Goal: Task Accomplishment & Management: Use online tool/utility

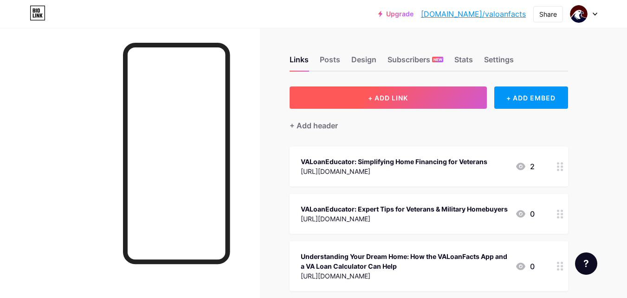
click at [395, 101] on span "+ ADD LINK" at bounding box center [388, 98] width 40 height 8
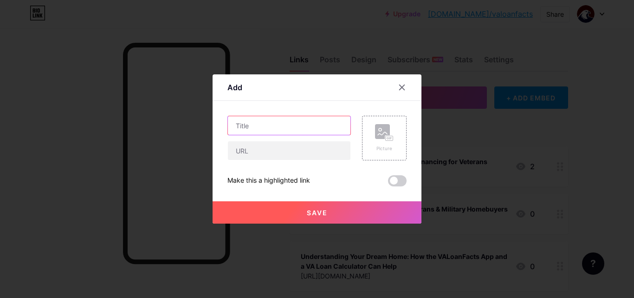
click at [296, 129] on input "text" at bounding box center [289, 125] width 123 height 19
paste input "[URL][DOMAIN_NAME]"
type input "[URL][DOMAIN_NAME]"
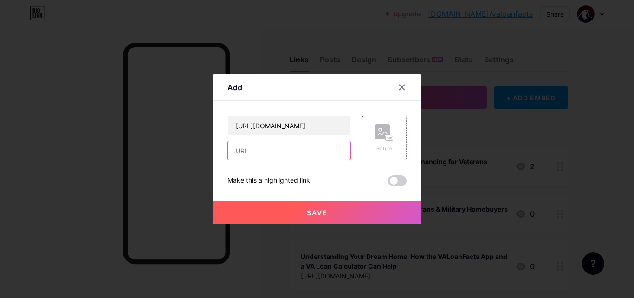
drag, startPoint x: 259, startPoint y: 153, endPoint x: 268, endPoint y: 144, distance: 12.5
click at [259, 153] on input "text" at bounding box center [289, 150] width 123 height 19
paste input "VA Funding Fee Explained – Everything You Need to Know"
type input "VA Funding Fee Explained – Everything You Need to Know"
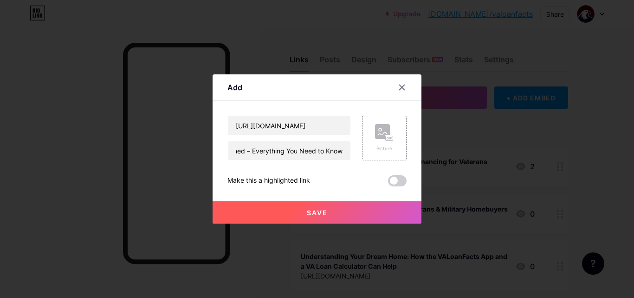
click at [265, 207] on button "Save" at bounding box center [317, 212] width 209 height 22
click at [264, 216] on button "Save" at bounding box center [317, 212] width 209 height 22
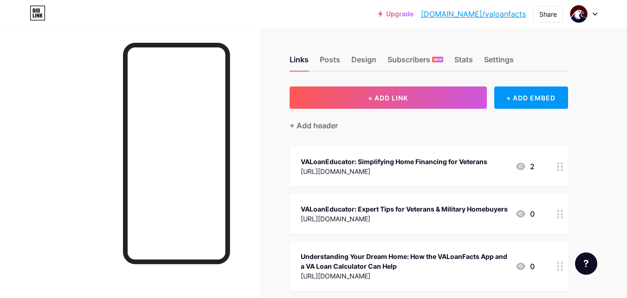
drag, startPoint x: 432, startPoint y: 99, endPoint x: 378, endPoint y: 121, distance: 58.5
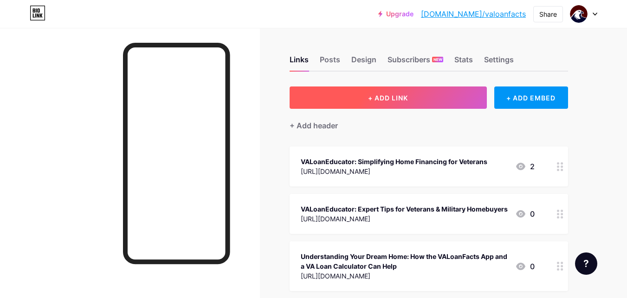
click at [379, 94] on span "+ ADD LINK" at bounding box center [388, 98] width 40 height 8
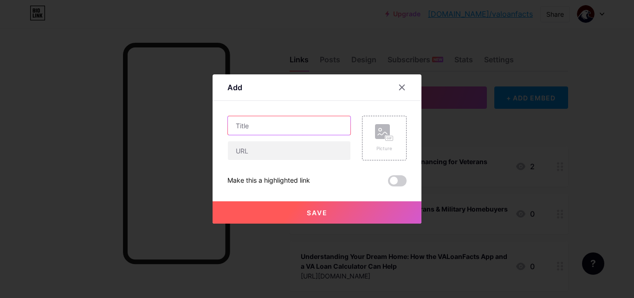
click at [324, 126] on input "text" at bounding box center [289, 125] width 123 height 19
click at [318, 19] on div at bounding box center [317, 149] width 634 height 298
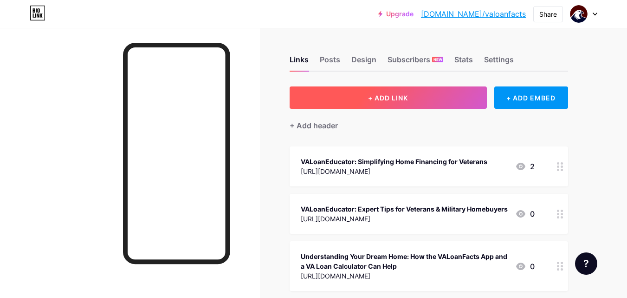
click at [399, 100] on span "+ ADD LINK" at bounding box center [388, 98] width 40 height 8
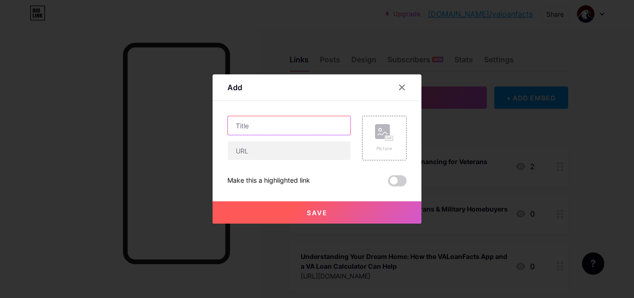
click at [301, 132] on input "text" at bounding box center [289, 125] width 123 height 19
paste input "[URL][DOMAIN_NAME]"
type input "[URL][DOMAIN_NAME]"
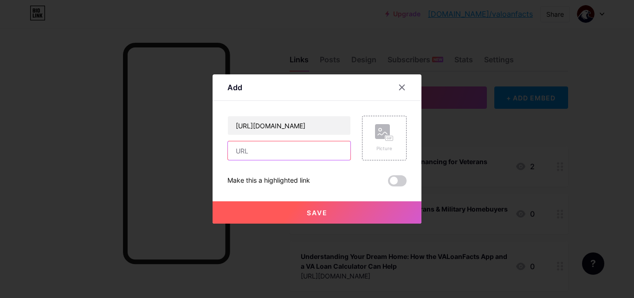
click at [282, 151] on input "text" at bounding box center [289, 150] width 123 height 19
paste input "[URL][DOMAIN_NAME]"
type input "[URL][DOMAIN_NAME]"
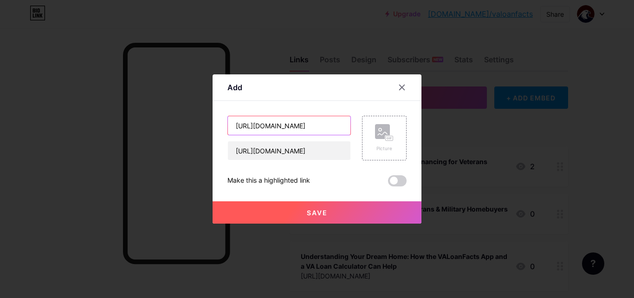
click at [285, 122] on input "[URL][DOMAIN_NAME]" at bounding box center [289, 125] width 123 height 19
paste input "VA Funding Fee Explained – Everything You Need to Know"
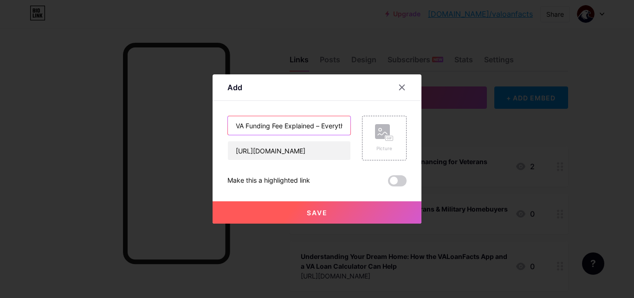
scroll to position [0, 71]
type input "VA Funding Fee Explained – Everything You Need to Know"
click at [307, 216] on span "Save" at bounding box center [317, 212] width 21 height 8
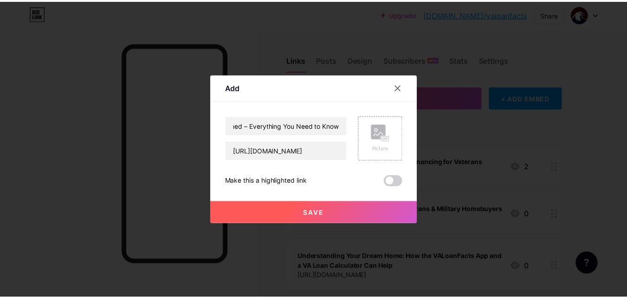
scroll to position [0, 0]
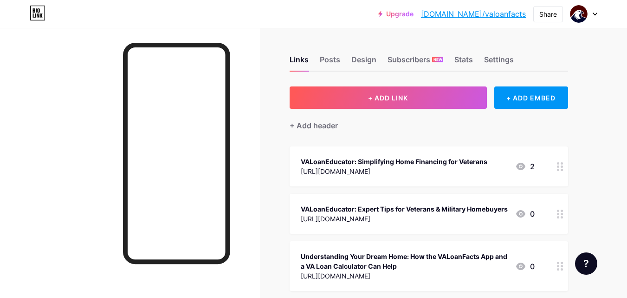
drag, startPoint x: 481, startPoint y: 7, endPoint x: 475, endPoint y: 13, distance: 9.2
drag, startPoint x: 314, startPoint y: 28, endPoint x: 272, endPoint y: 12, distance: 44.8
click at [279, 7] on div "Upgrade [DOMAIN_NAME]/valoan... [DOMAIN_NAME]/valoanfacts Share Switch accounts…" at bounding box center [313, 14] width 627 height 17
drag, startPoint x: 166, startPoint y: 26, endPoint x: 175, endPoint y: 42, distance: 18.9
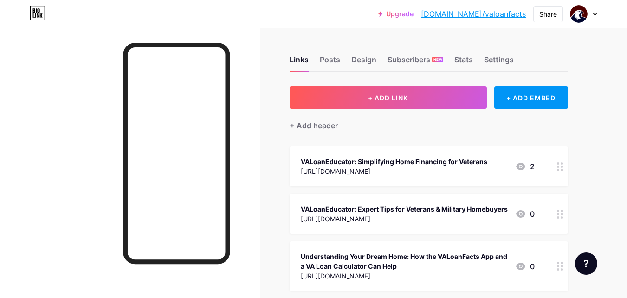
click at [167, 27] on div "Upgrade [DOMAIN_NAME]/valoan... [DOMAIN_NAME]/valoanfacts Share Switch accounts…" at bounding box center [313, 14] width 627 height 28
drag, startPoint x: 71, startPoint y: 37, endPoint x: 96, endPoint y: 82, distance: 51.1
click at [96, 82] on div at bounding box center [130, 177] width 260 height 298
drag, startPoint x: 370, startPoint y: 27, endPoint x: 365, endPoint y: 21, distance: 7.6
click at [366, 23] on div "Upgrade [DOMAIN_NAME]/valoan... [DOMAIN_NAME]/valoanfacts Share Switch accounts…" at bounding box center [313, 14] width 627 height 28
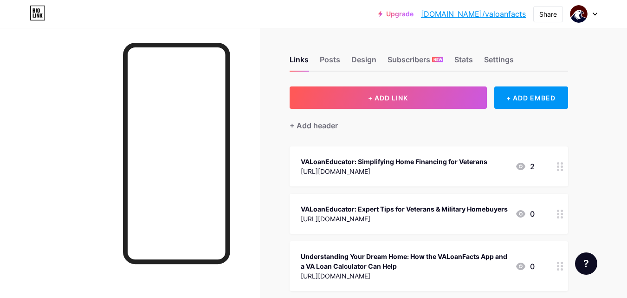
drag, startPoint x: 364, startPoint y: 21, endPoint x: 357, endPoint y: 17, distance: 7.5
drag, startPoint x: 357, startPoint y: 17, endPoint x: 368, endPoint y: 6, distance: 15.4
click at [349, 14] on div "Upgrade [DOMAIN_NAME]/valoan... [DOMAIN_NAME]/valoanfacts Share Switch accounts…" at bounding box center [313, 14] width 627 height 17
click at [31, 129] on div at bounding box center [130, 177] width 260 height 298
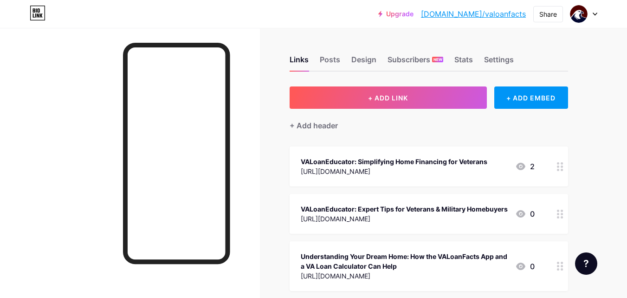
click at [70, 186] on div at bounding box center [130, 177] width 260 height 298
drag, startPoint x: 602, startPoint y: 71, endPoint x: 602, endPoint y: 78, distance: 7.0
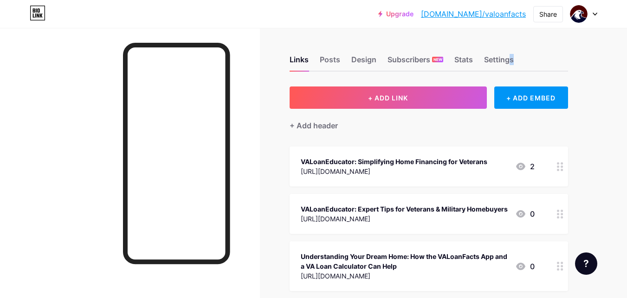
drag, startPoint x: 567, startPoint y: 58, endPoint x: 621, endPoint y: 45, distance: 55.1
